Goal: Use online tool/utility: Utilize a website feature to perform a specific function

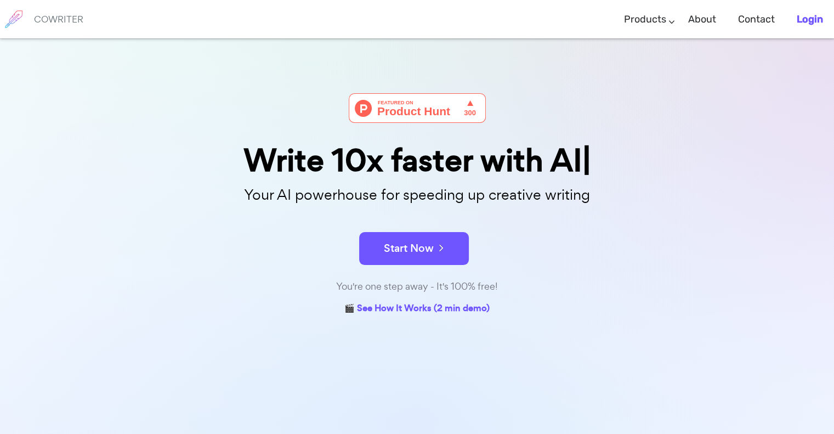
click at [638, 15] on b "Login" at bounding box center [809, 19] width 26 height 12
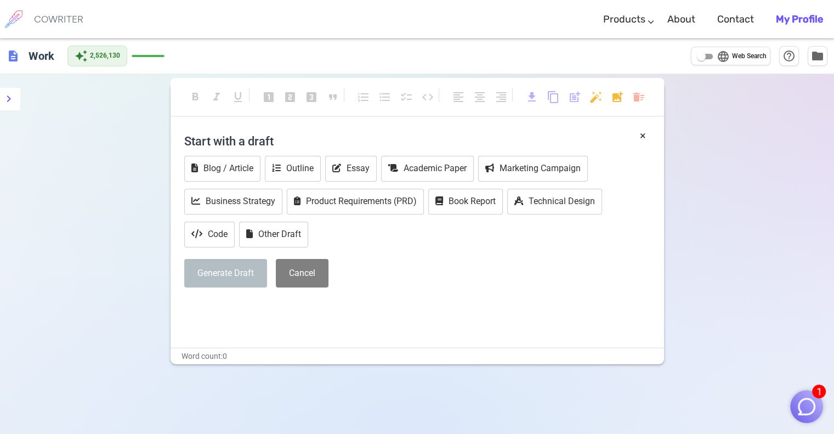
click at [638, 352] on img "button" at bounding box center [806, 406] width 21 height 21
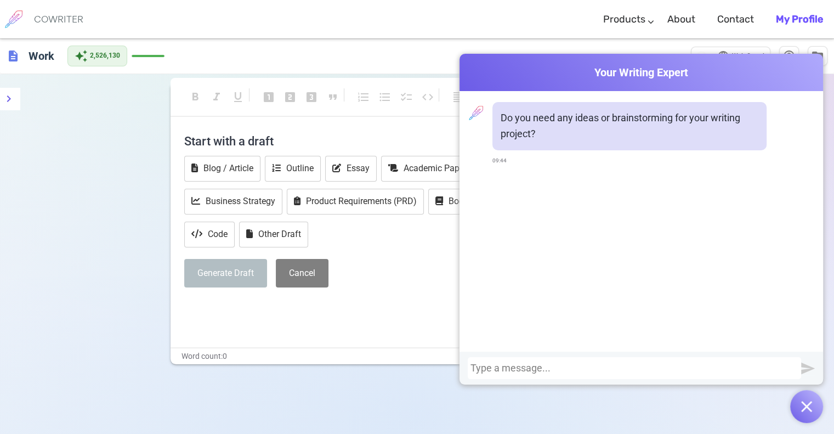
click at [638, 352] on div at bounding box center [634, 367] width 328 height 11
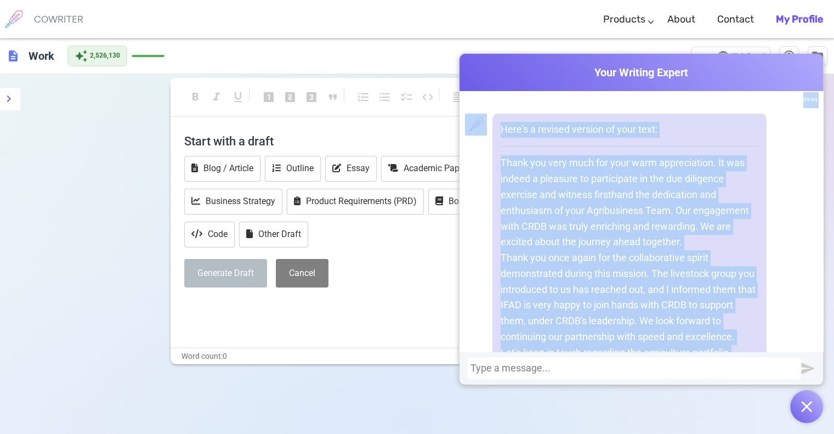
scroll to position [468, 0]
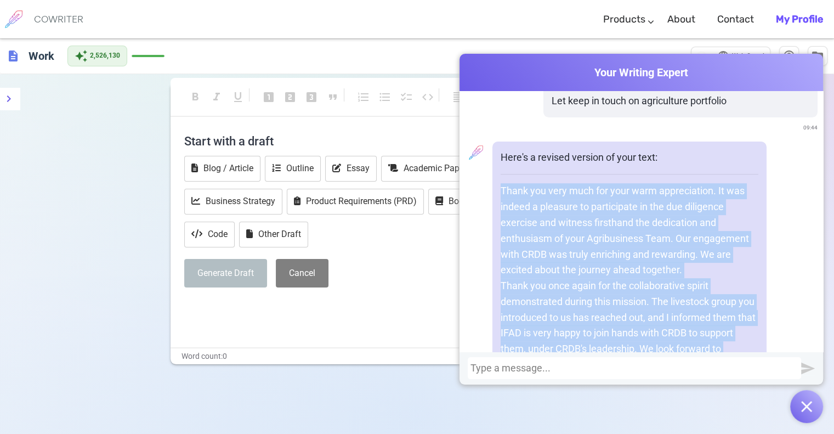
drag, startPoint x: 738, startPoint y: 263, endPoint x: 547, endPoint y: 199, distance: 200.5
click at [492, 191] on div "Here's a revised version of your text: Thank you very much for your warm apprec…" at bounding box center [629, 293] width 274 height 305
copy div "Thank you very much for your warm appreciation. It was indeed a pleasure to par…"
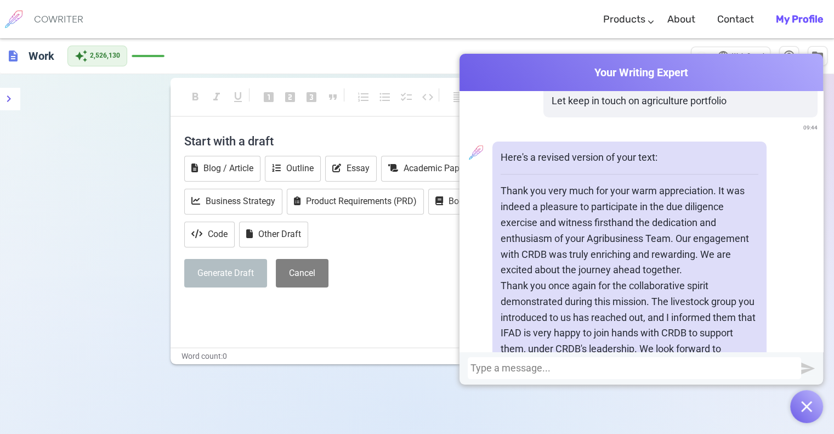
click at [547, 352] on div at bounding box center [633, 368] width 333 height 22
click at [550, 352] on div at bounding box center [634, 367] width 328 height 11
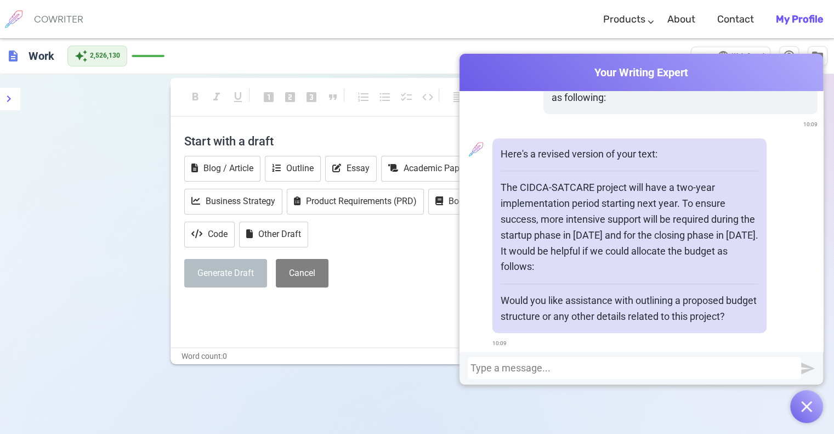
scroll to position [956, 0]
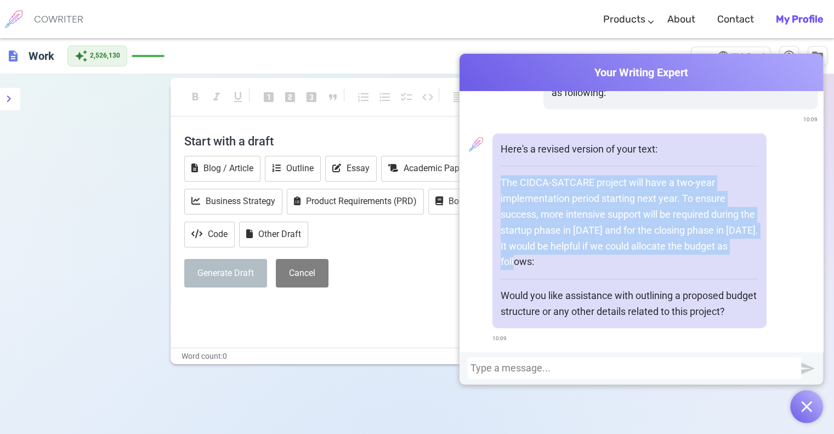
drag, startPoint x: 498, startPoint y: 166, endPoint x: 603, endPoint y: 252, distance: 135.9
click at [603, 252] on p "The CIDCA-SATCARE project will have a two-year implementation period starting n…" at bounding box center [629, 222] width 258 height 95
copy p "The CIDCA-SATCARE project will have a two-year implementation period starting n…"
